Goal: Task Accomplishment & Management: Complete application form

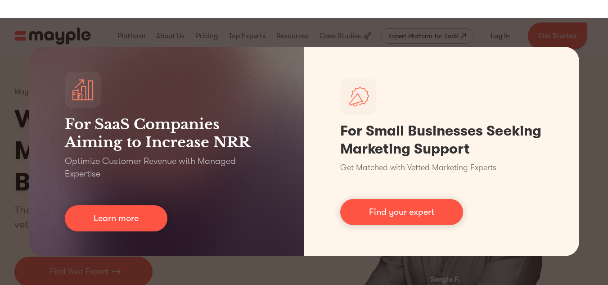
click at [12, 92] on div "For SaaS Companies Aiming to Increase NRR Optimize Customer Revenue with Manage…" at bounding box center [304, 151] width 608 height 267
click at [0, 110] on div "For SaaS Companies Aiming to Increase NRR Optimize Customer Revenue with Manage…" at bounding box center [304, 151] width 608 height 267
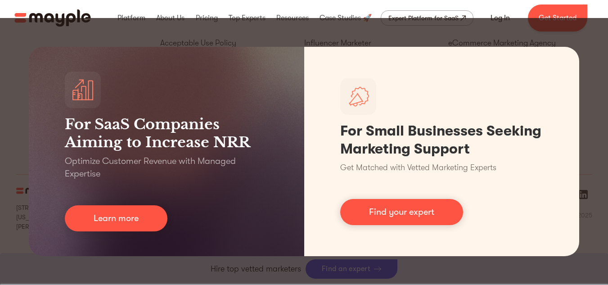
scroll to position [2522, 0]
click at [585, 131] on div "For SaaS Companies Aiming to Increase NRR Optimize Customer Revenue with Manage…" at bounding box center [304, 151] width 608 height 267
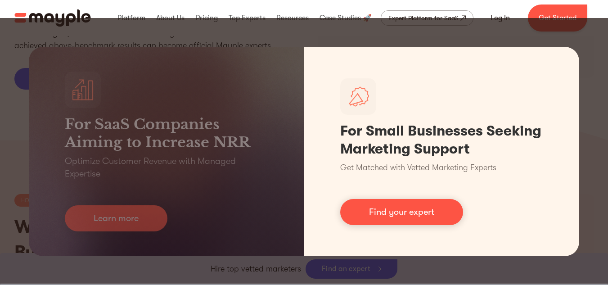
click at [396, 209] on link "Find your expert" at bounding box center [401, 212] width 123 height 26
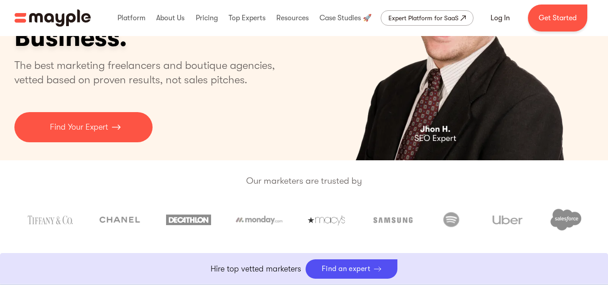
scroll to position [135, 0]
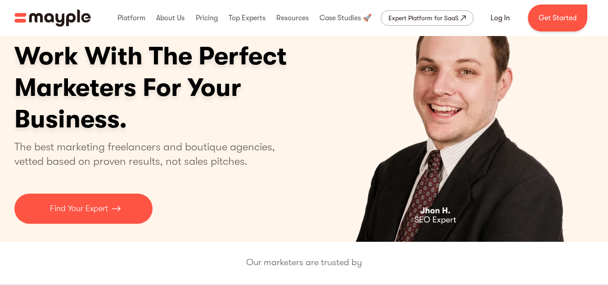
scroll to position [0, 0]
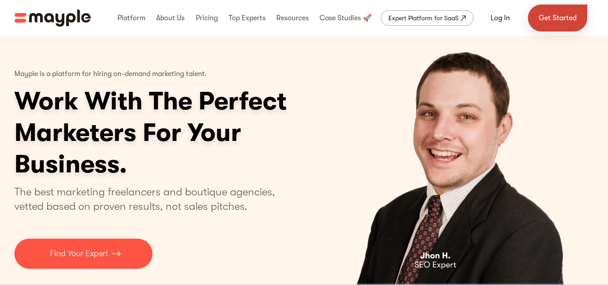
click at [575, 21] on link "Get Started" at bounding box center [557, 18] width 59 height 27
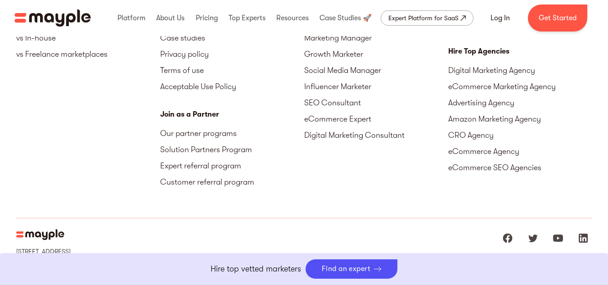
scroll to position [4203, 0]
